Goal: Task Accomplishment & Management: Use online tool/utility

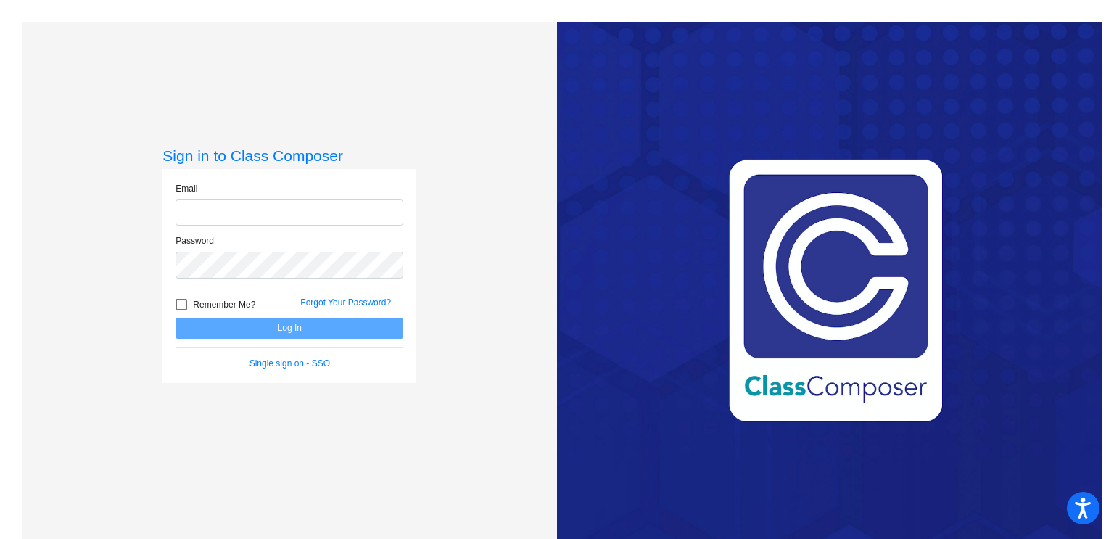
type input "james.snyder@lmusd.org"
click at [212, 321] on button "Log In" at bounding box center [289, 328] width 228 height 21
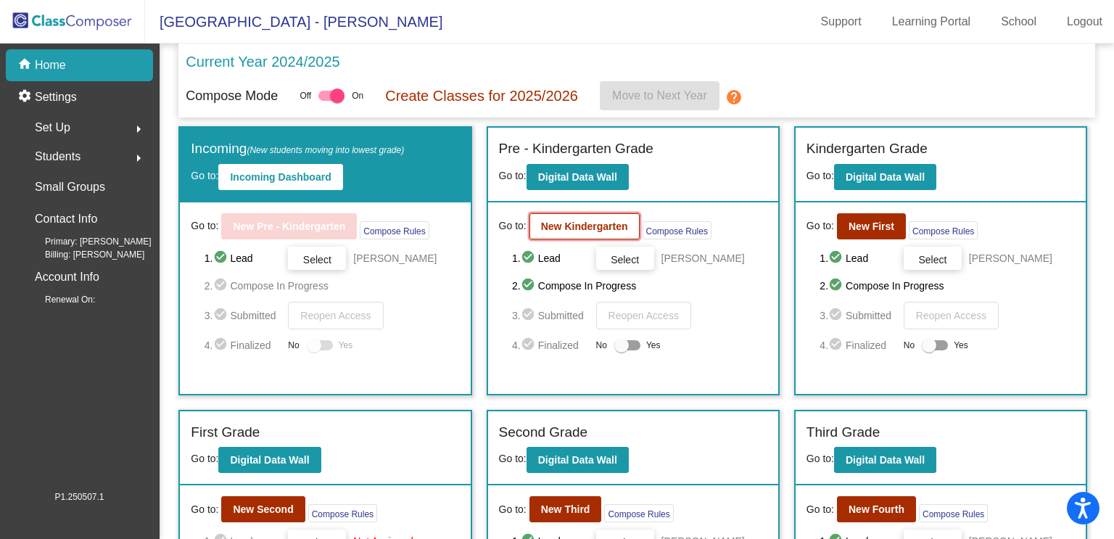
click at [589, 224] on b "New Kindergarten" at bounding box center [584, 226] width 87 height 12
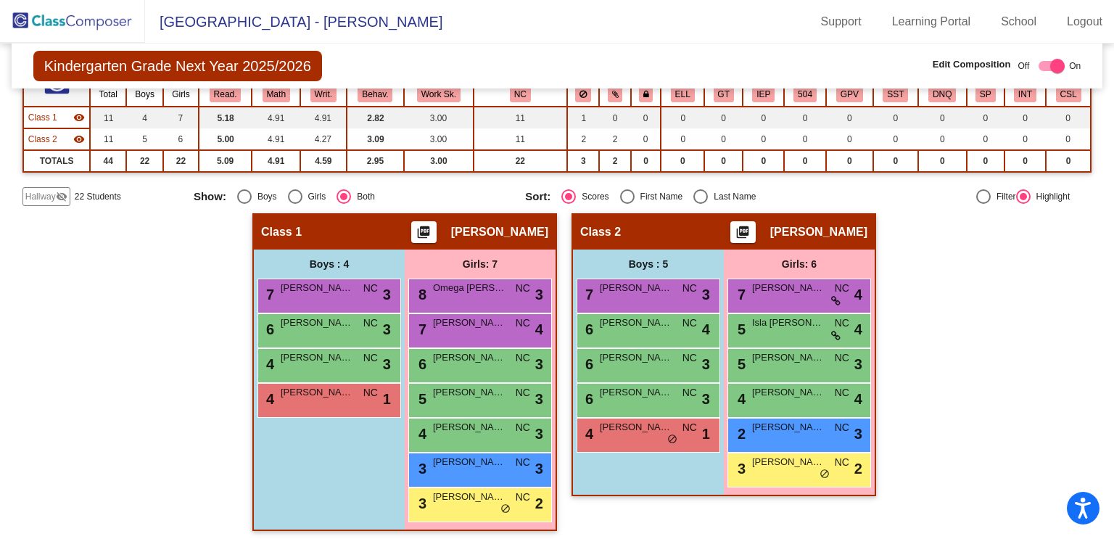
scroll to position [132, 0]
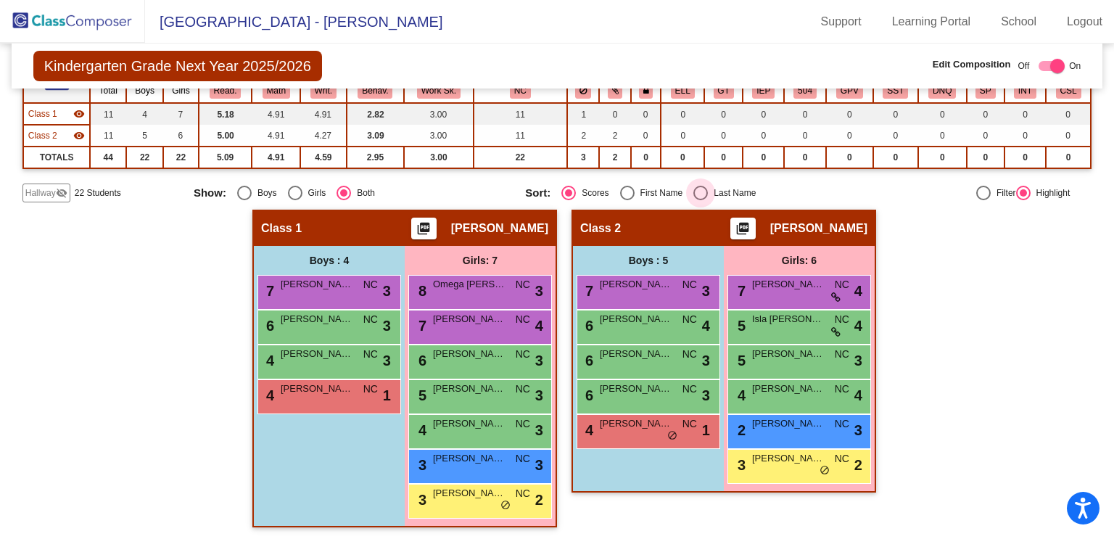
click at [697, 191] on div "Select an option" at bounding box center [700, 193] width 14 height 14
click at [700, 200] on input "Last Name" at bounding box center [700, 200] width 1 height 1
radio input "true"
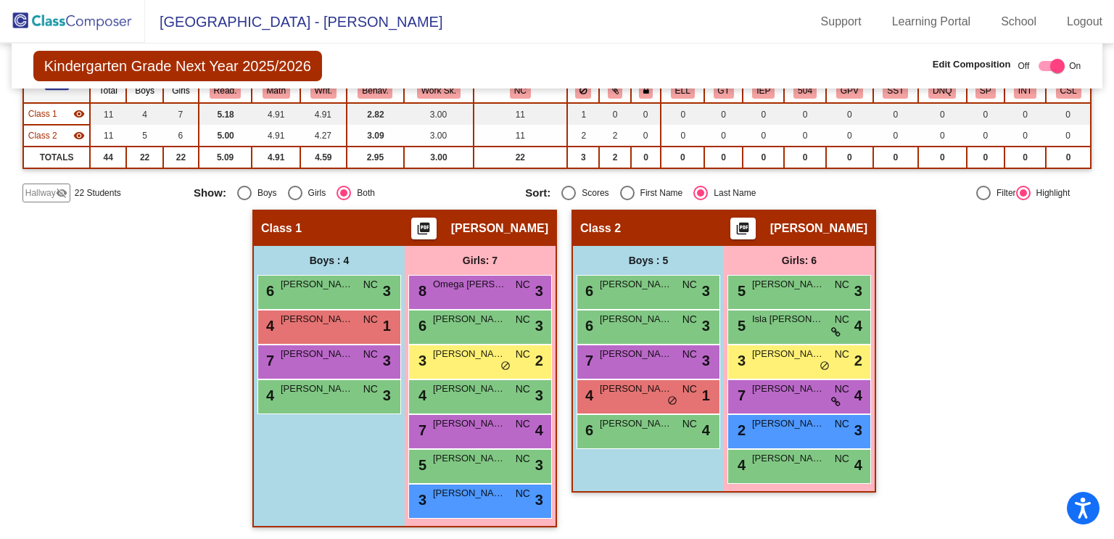
click at [0, 513] on mat-sidenav-content "Kindergarten Grade Next Year 2025/2026 Edit Composition Off On Incoming Digital…" at bounding box center [557, 290] width 1114 height 495
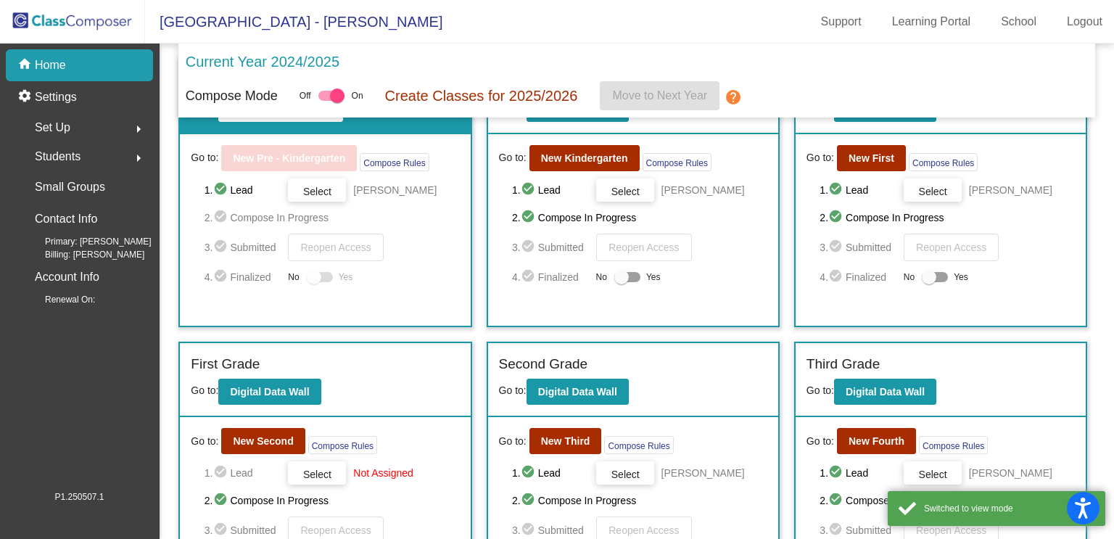
scroll to position [95, 0]
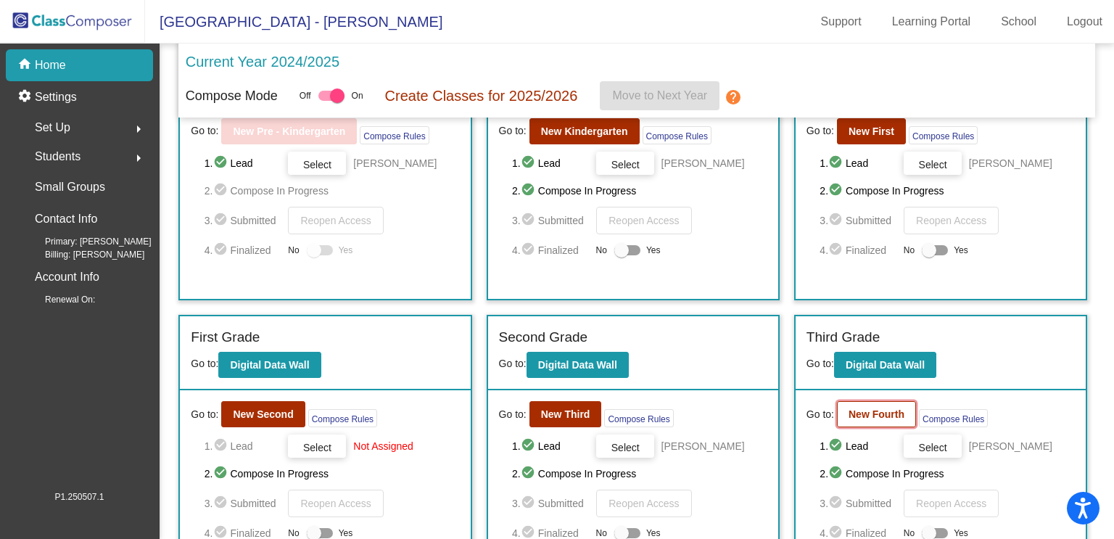
click at [860, 410] on b "New Fourth" at bounding box center [876, 414] width 56 height 12
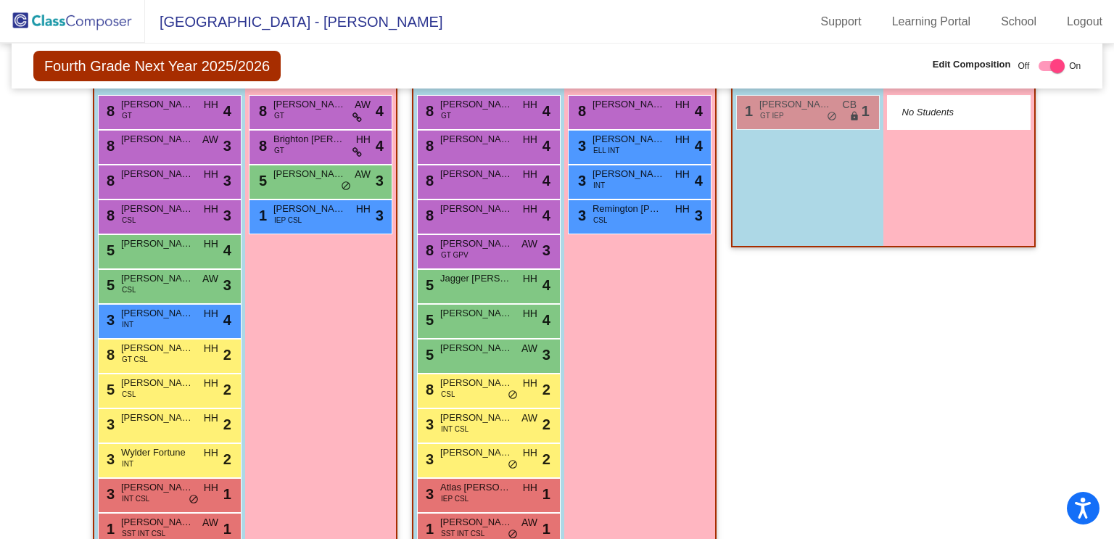
scroll to position [338, 0]
